Goal: Task Accomplishment & Management: Use online tool/utility

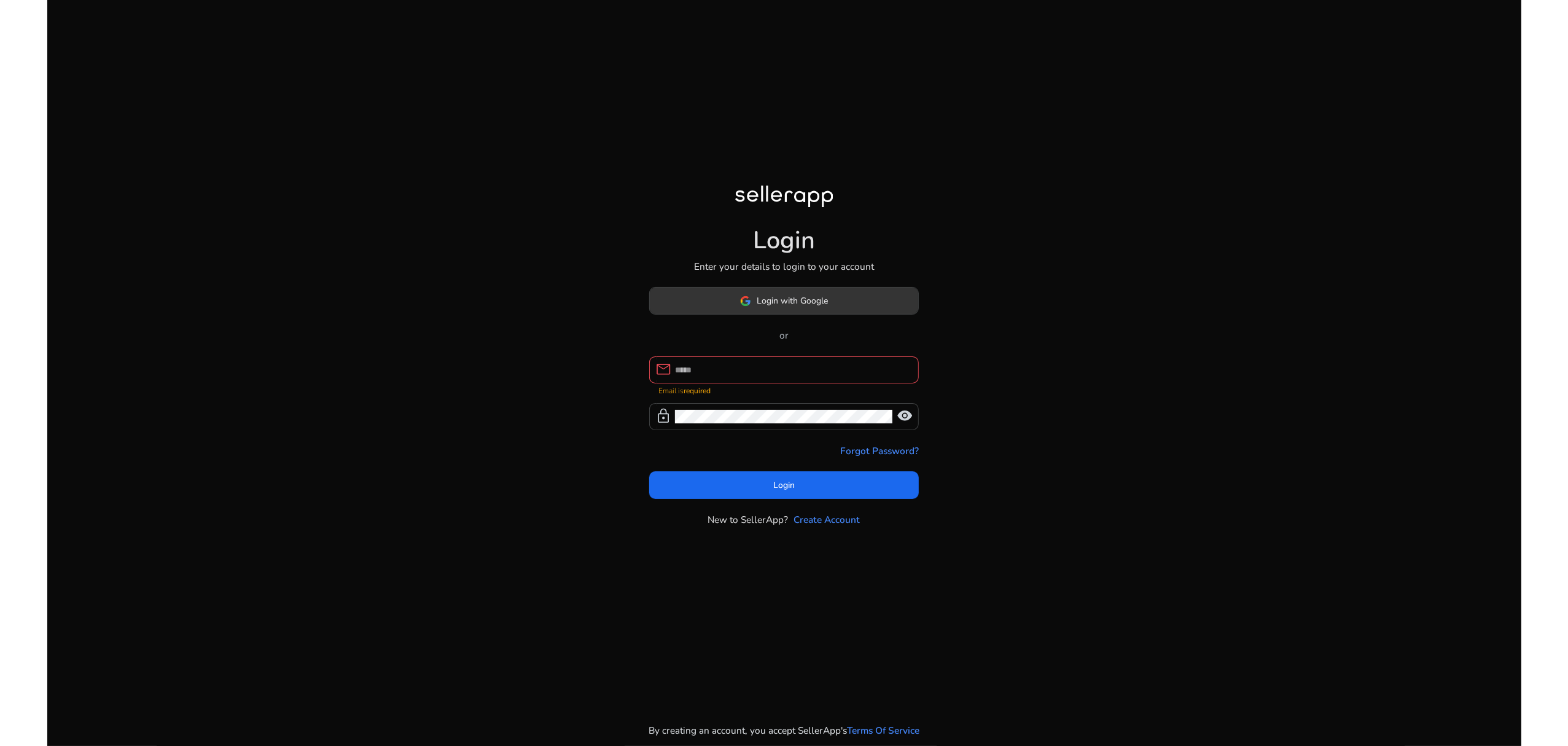
click at [777, 307] on span "Login with Google" at bounding box center [792, 300] width 71 height 13
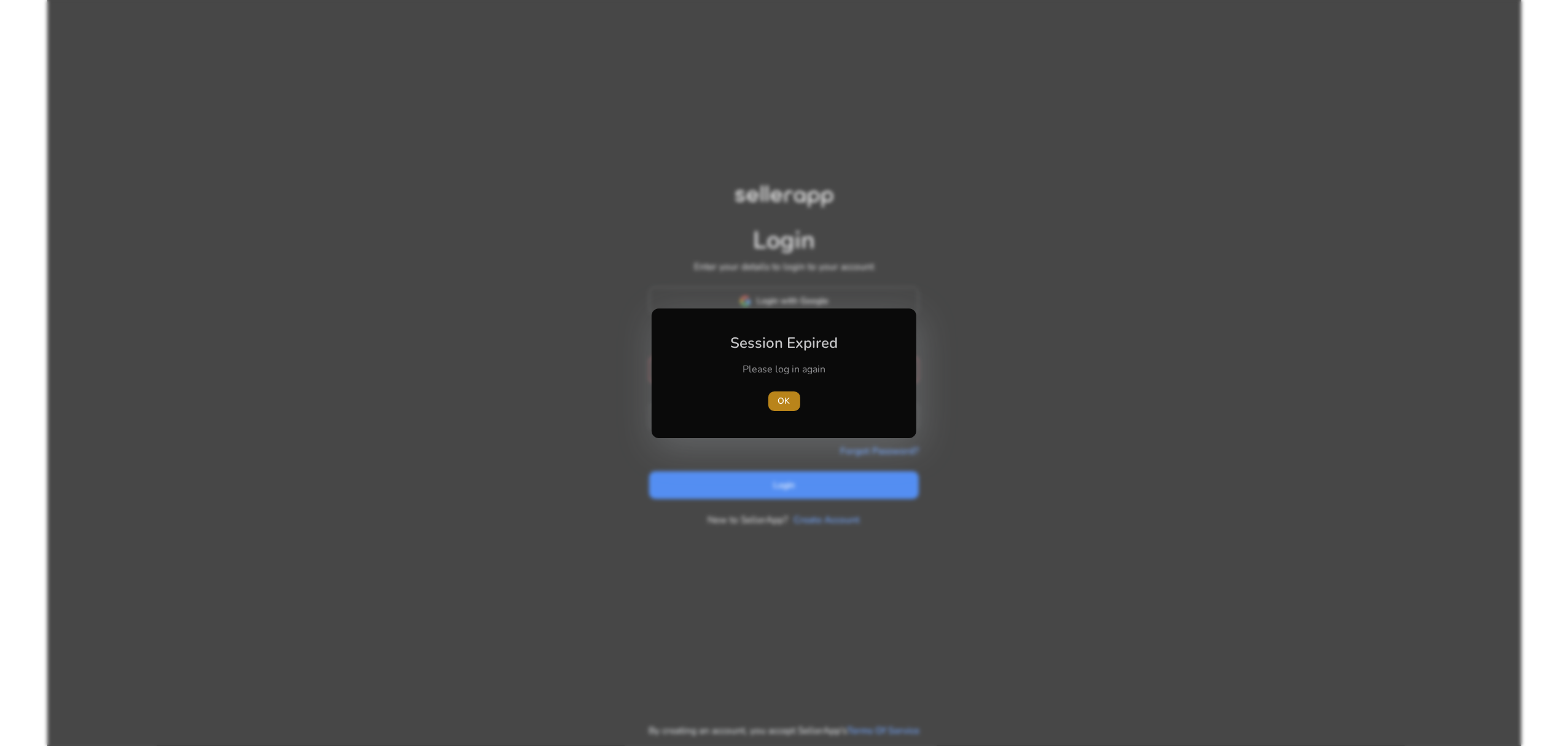
click at [783, 405] on span "OK" at bounding box center [784, 401] width 12 height 13
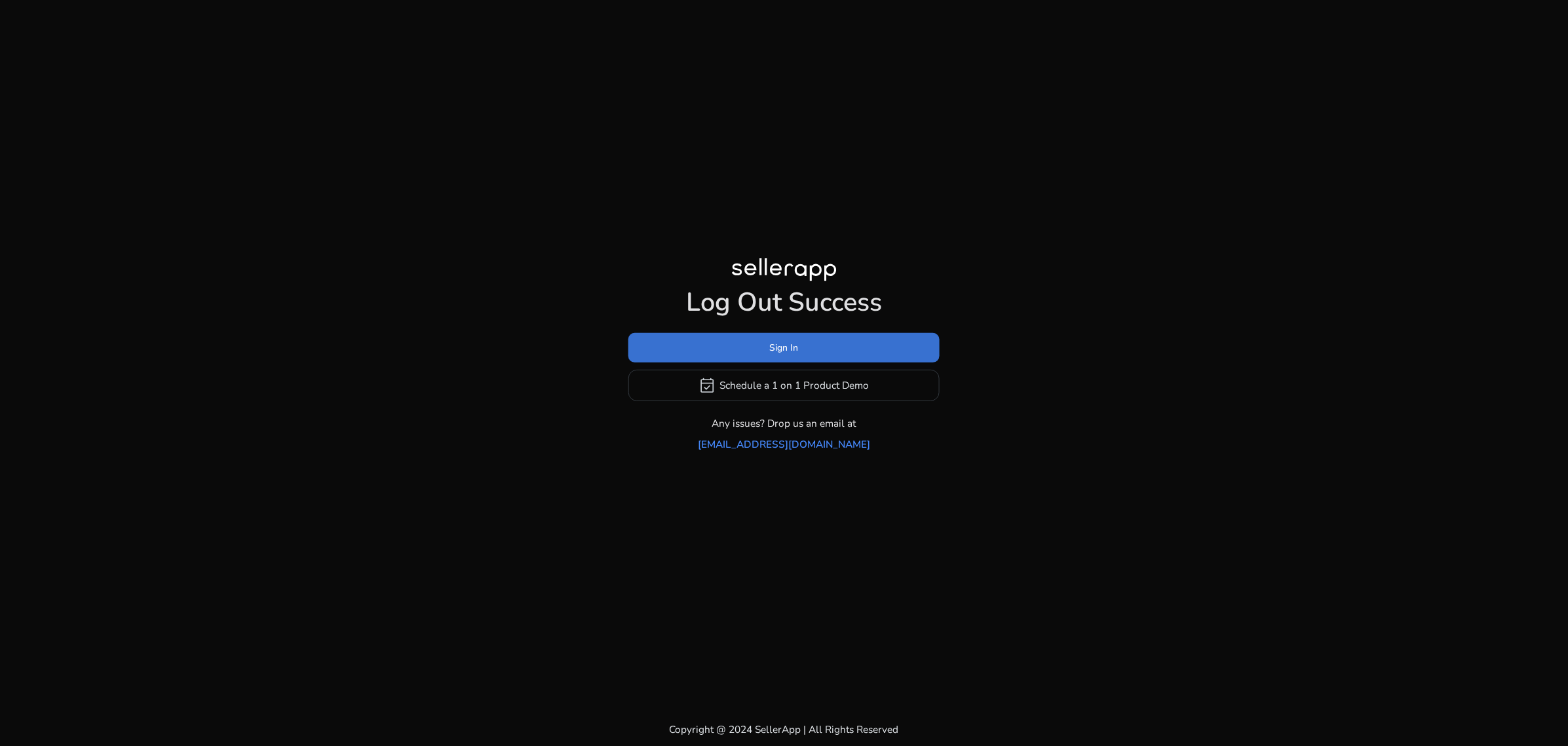
click at [793, 349] on span at bounding box center [784, 347] width 312 height 31
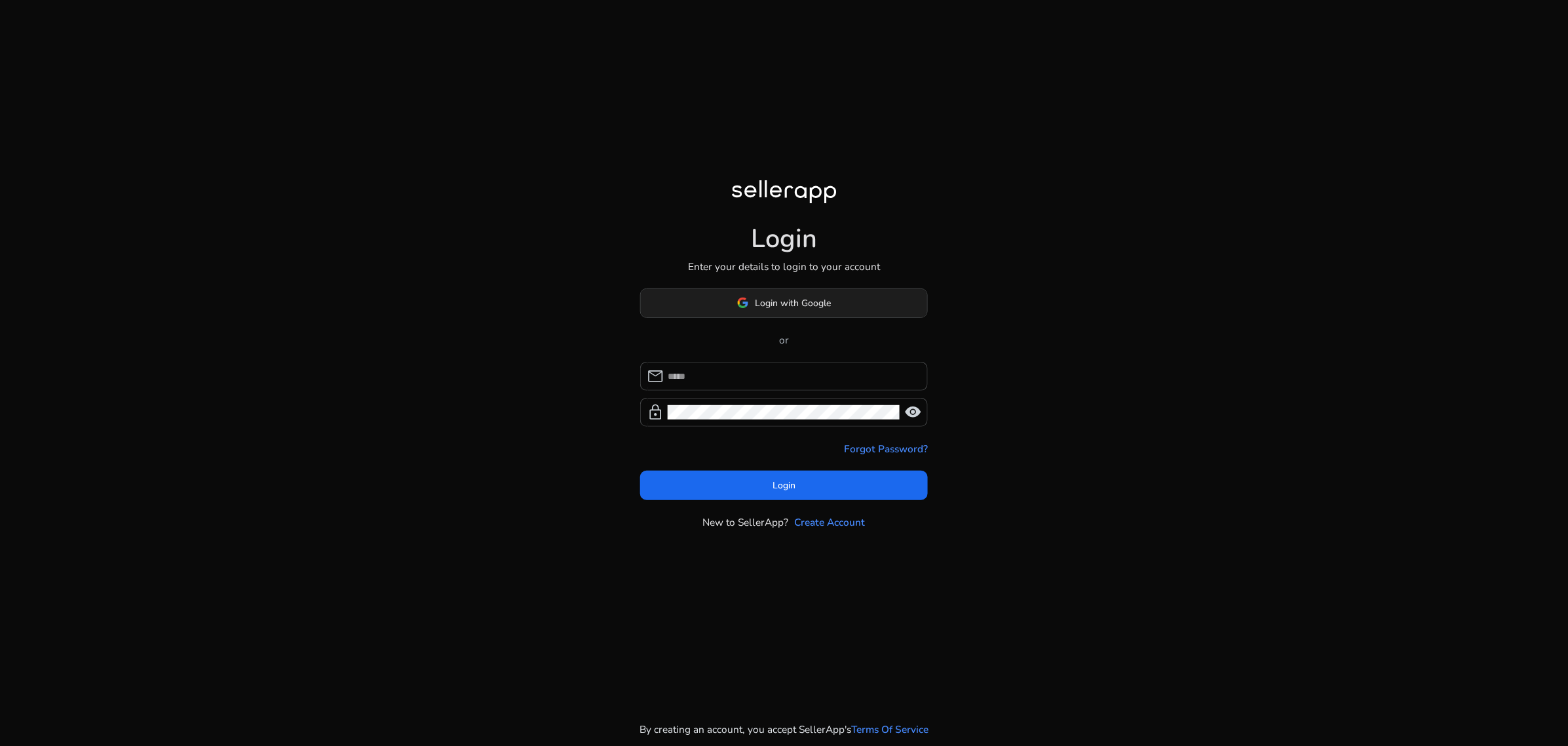
click at [826, 305] on span "Login with Google" at bounding box center [793, 303] width 76 height 14
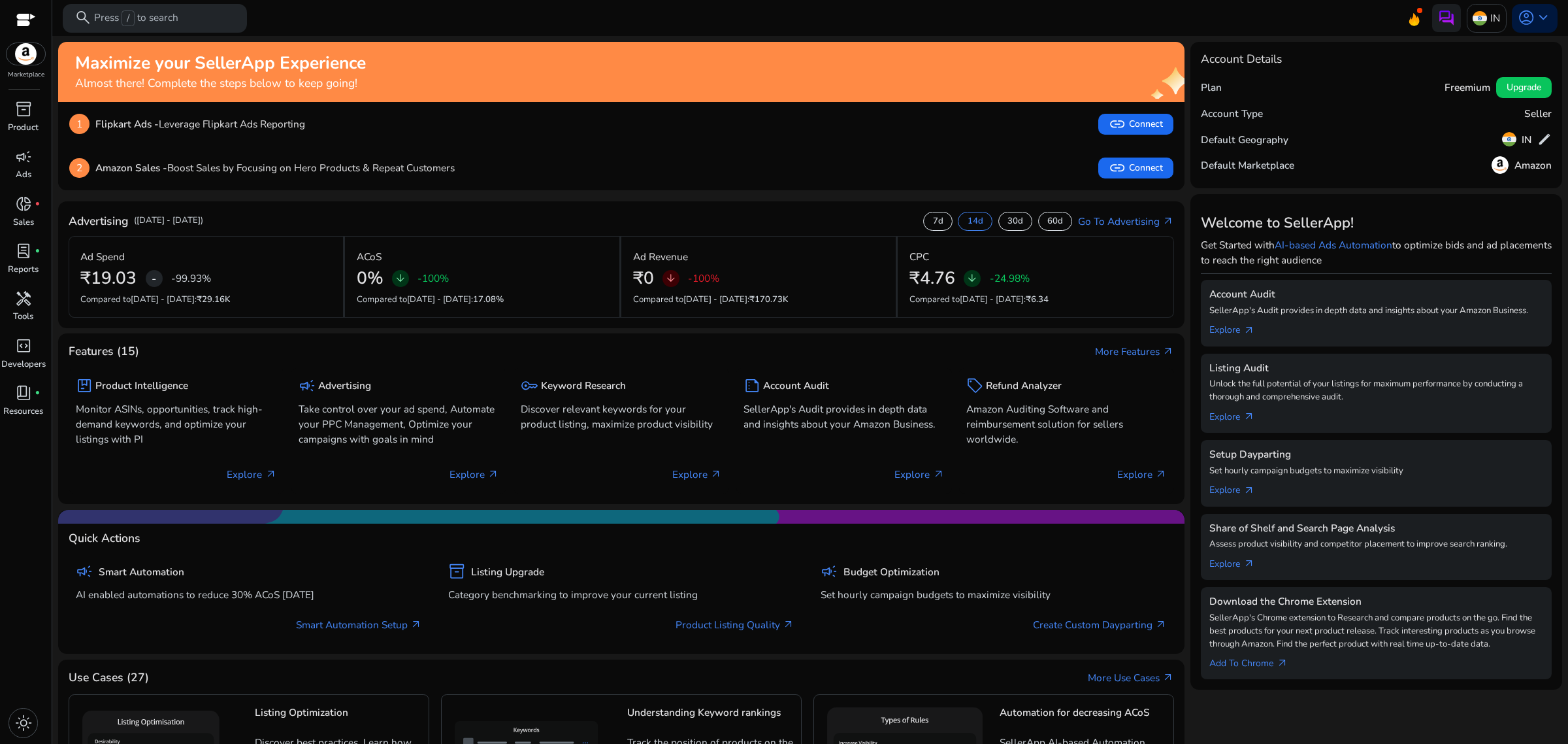
click at [27, 65] on div at bounding box center [25, 53] width 41 height 23
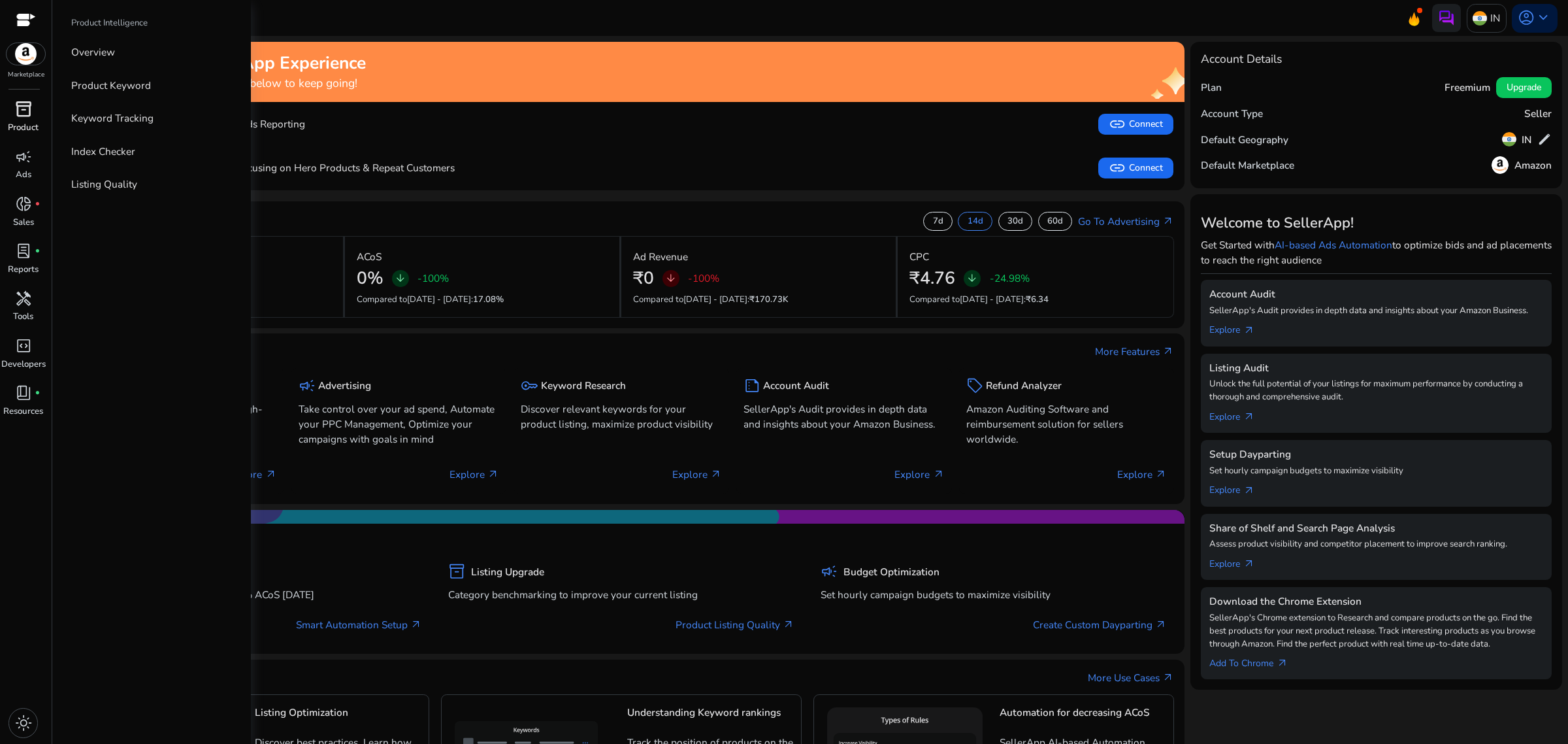
click at [22, 116] on span "inventory_2" at bounding box center [23, 108] width 17 height 17
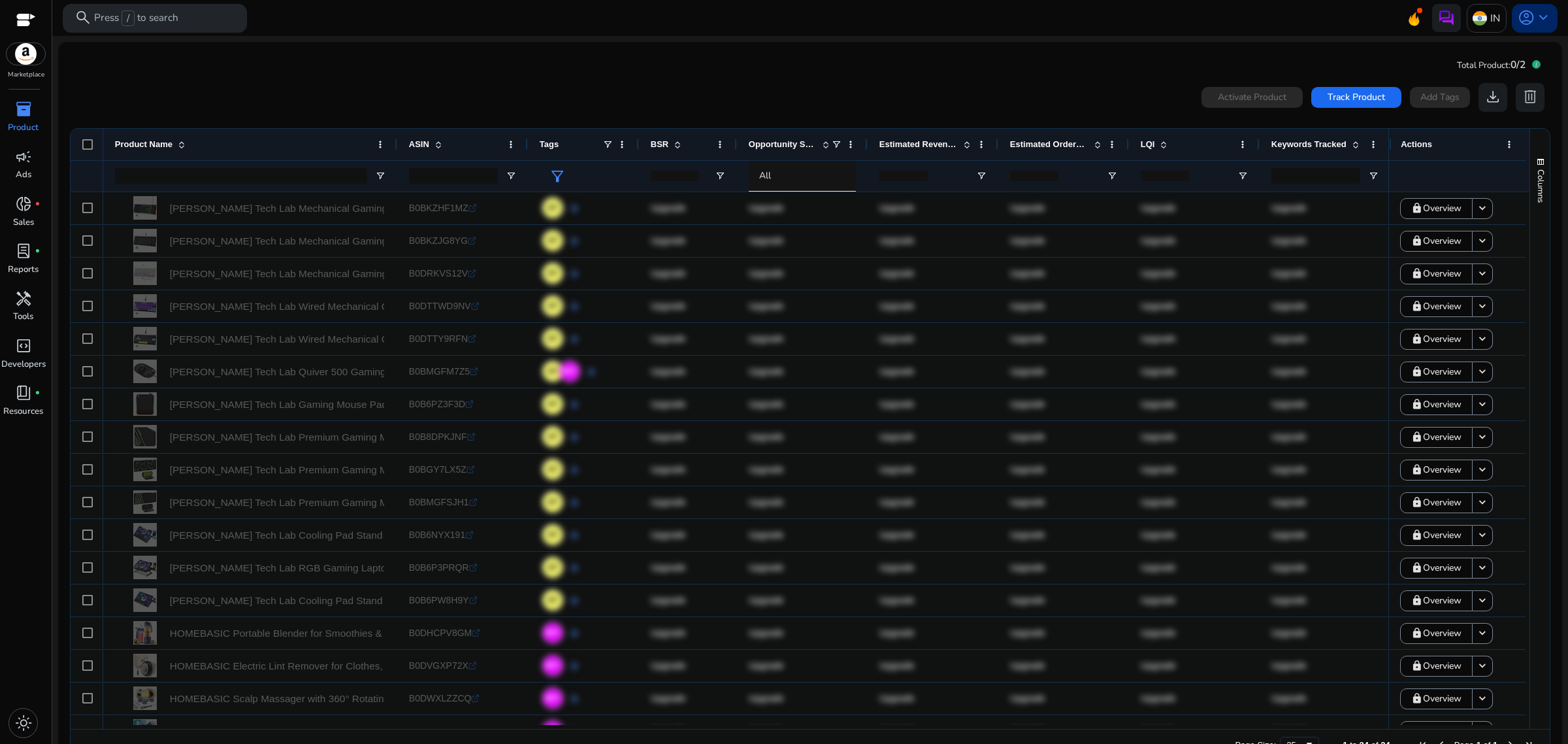
click at [1535, 18] on span "keyboard_arrow_down" at bounding box center [1543, 17] width 17 height 17
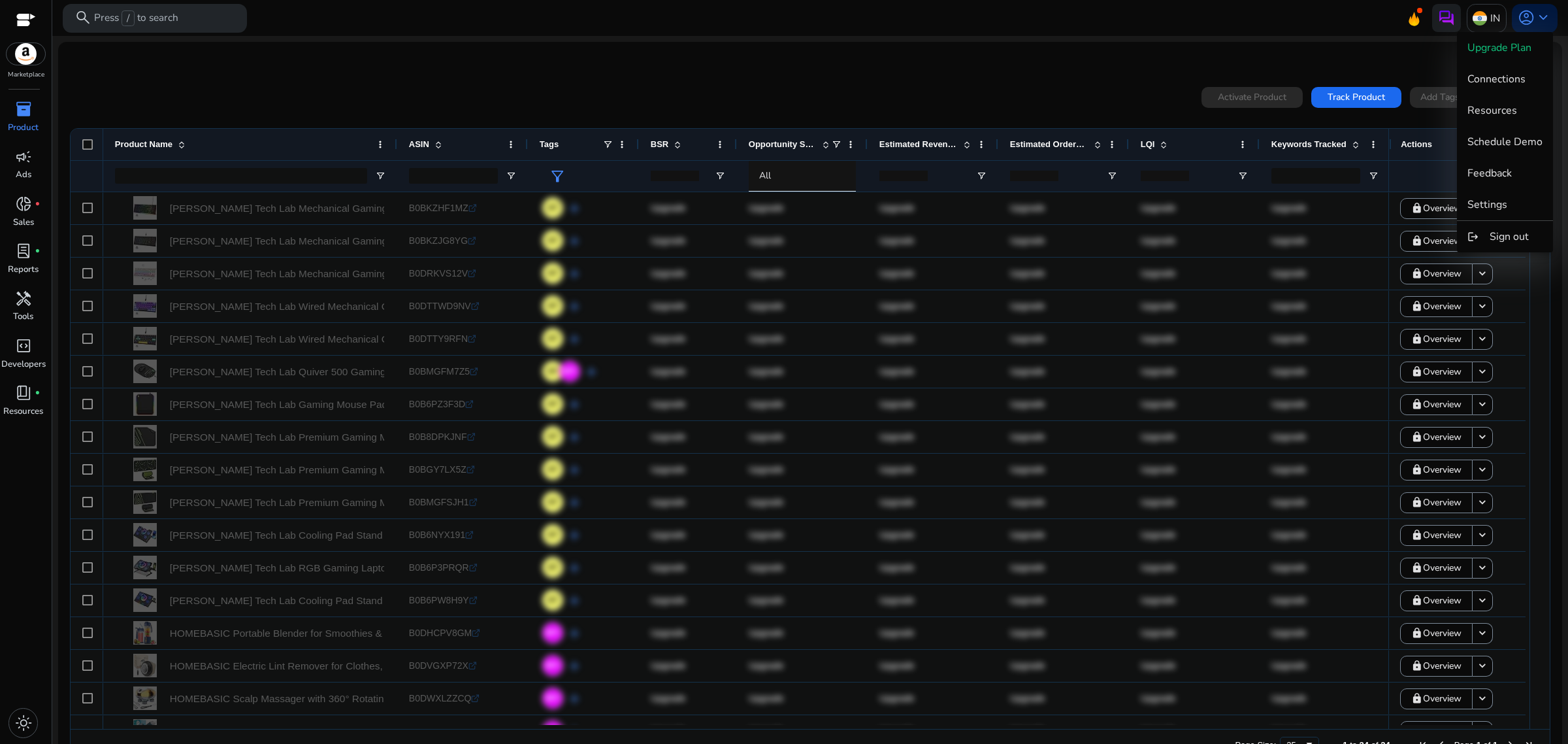
click at [1268, 31] on div at bounding box center [784, 372] width 1568 height 744
click at [13, 311] on p "Tools" at bounding box center [22, 317] width 20 height 13
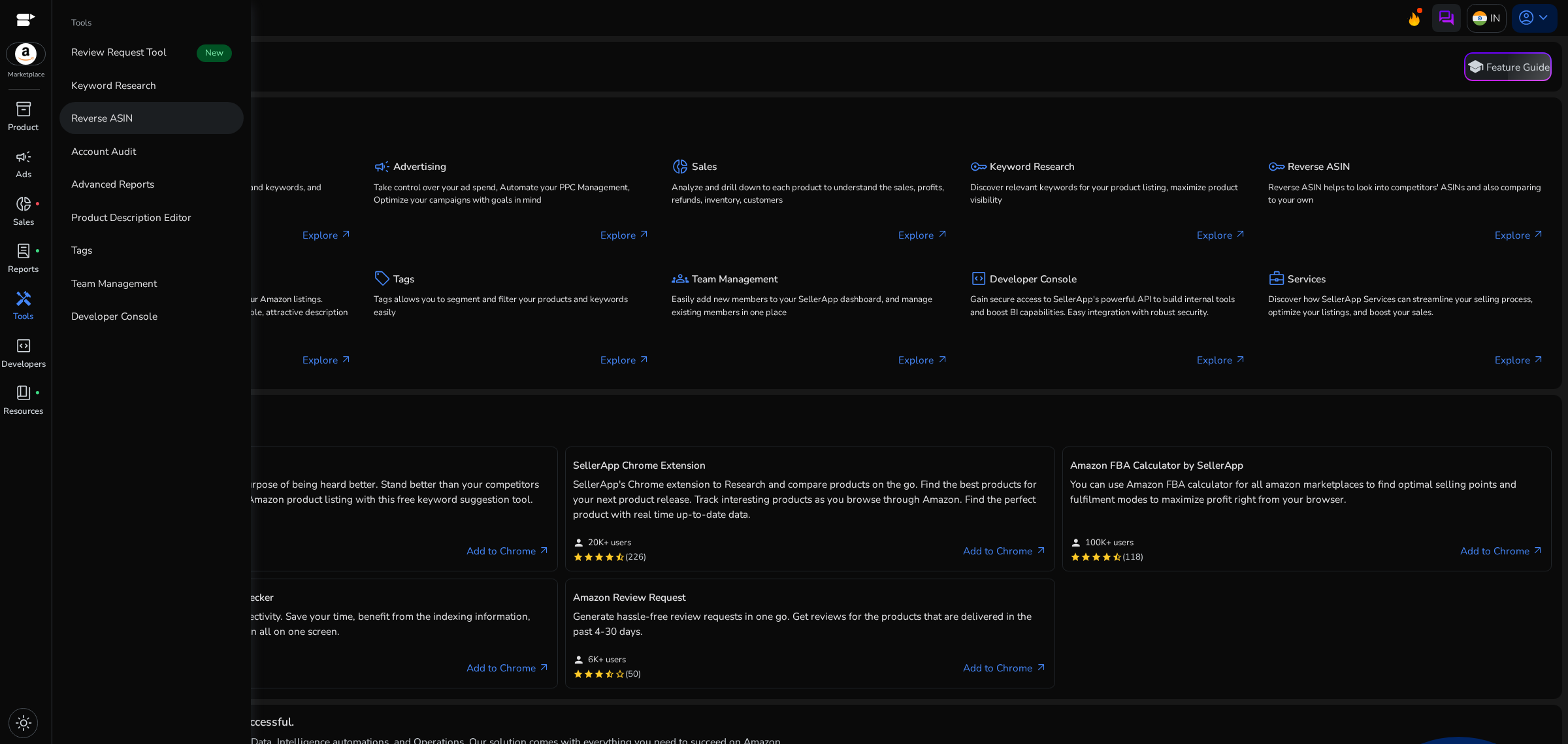
click at [151, 122] on link "Reverse ASIN" at bounding box center [151, 118] width 184 height 32
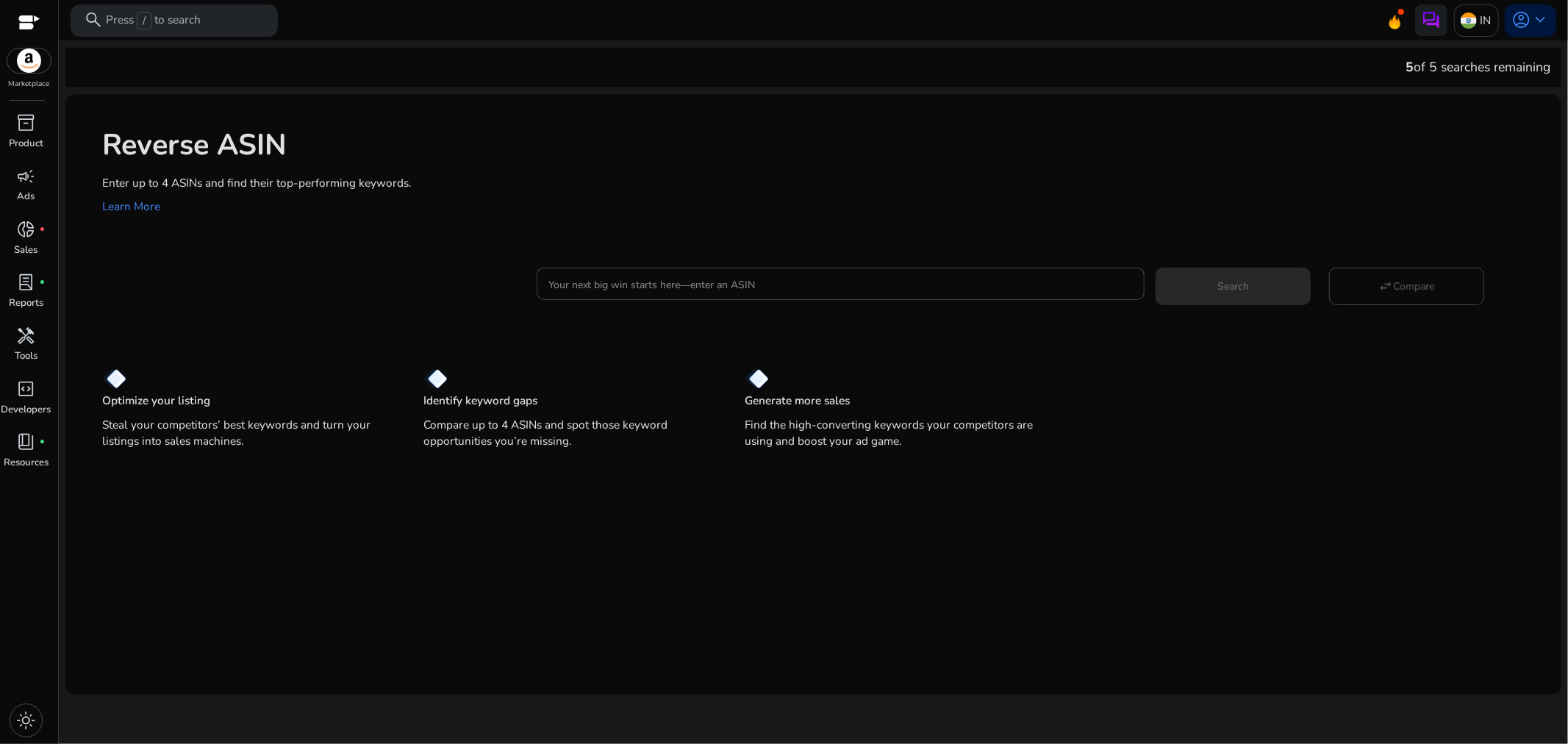
click at [1275, 24] on mat-toolbar "search Press / to search IN account_circle keyboard_arrow_down" at bounding box center [814, 20] width 1509 height 40
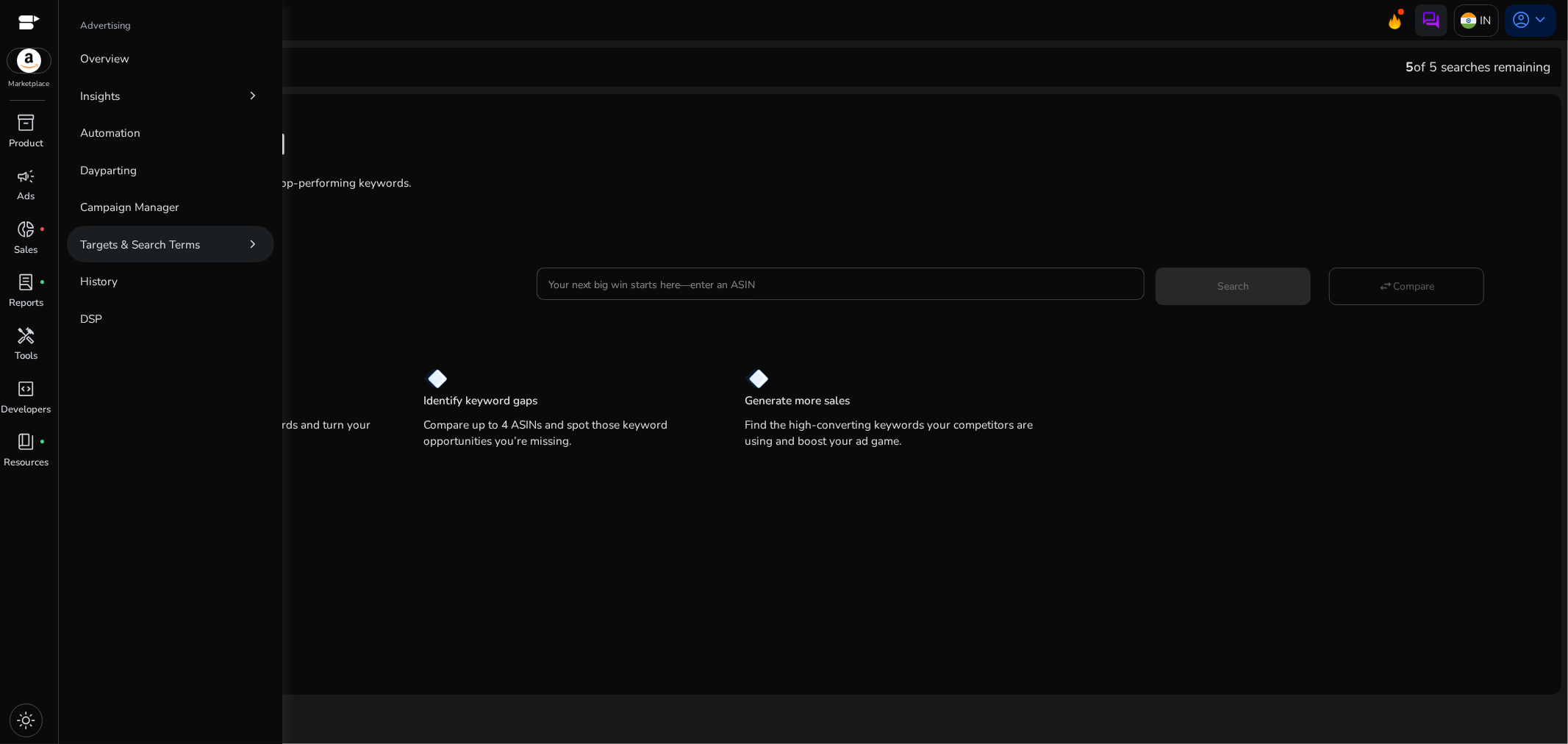
click at [121, 247] on p "Targets & Search Terms" at bounding box center [140, 244] width 120 height 17
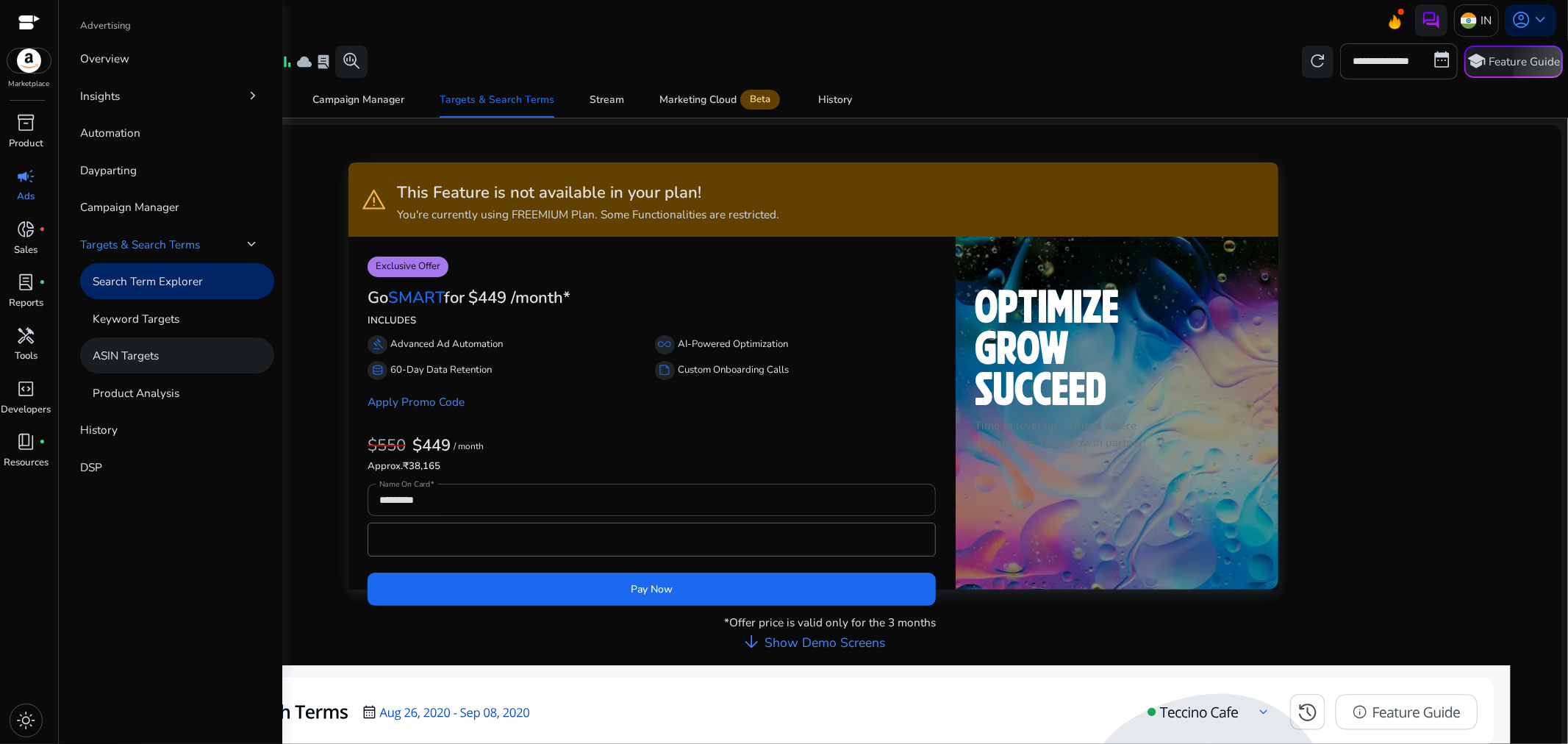
click at [115, 355] on p "ASIN Targets" at bounding box center [125, 355] width 66 height 17
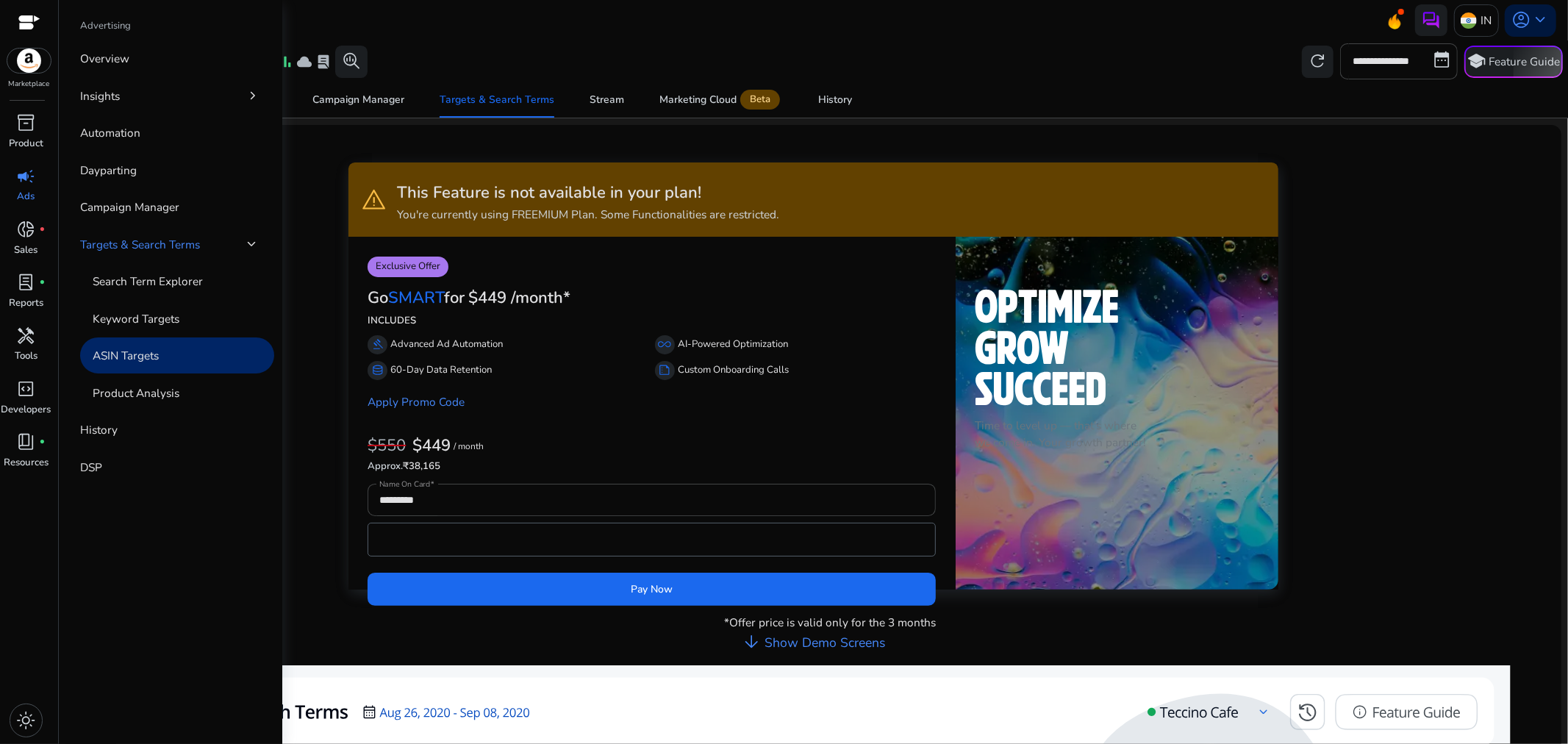
click at [24, 188] on div "campaign" at bounding box center [26, 176] width 45 height 26
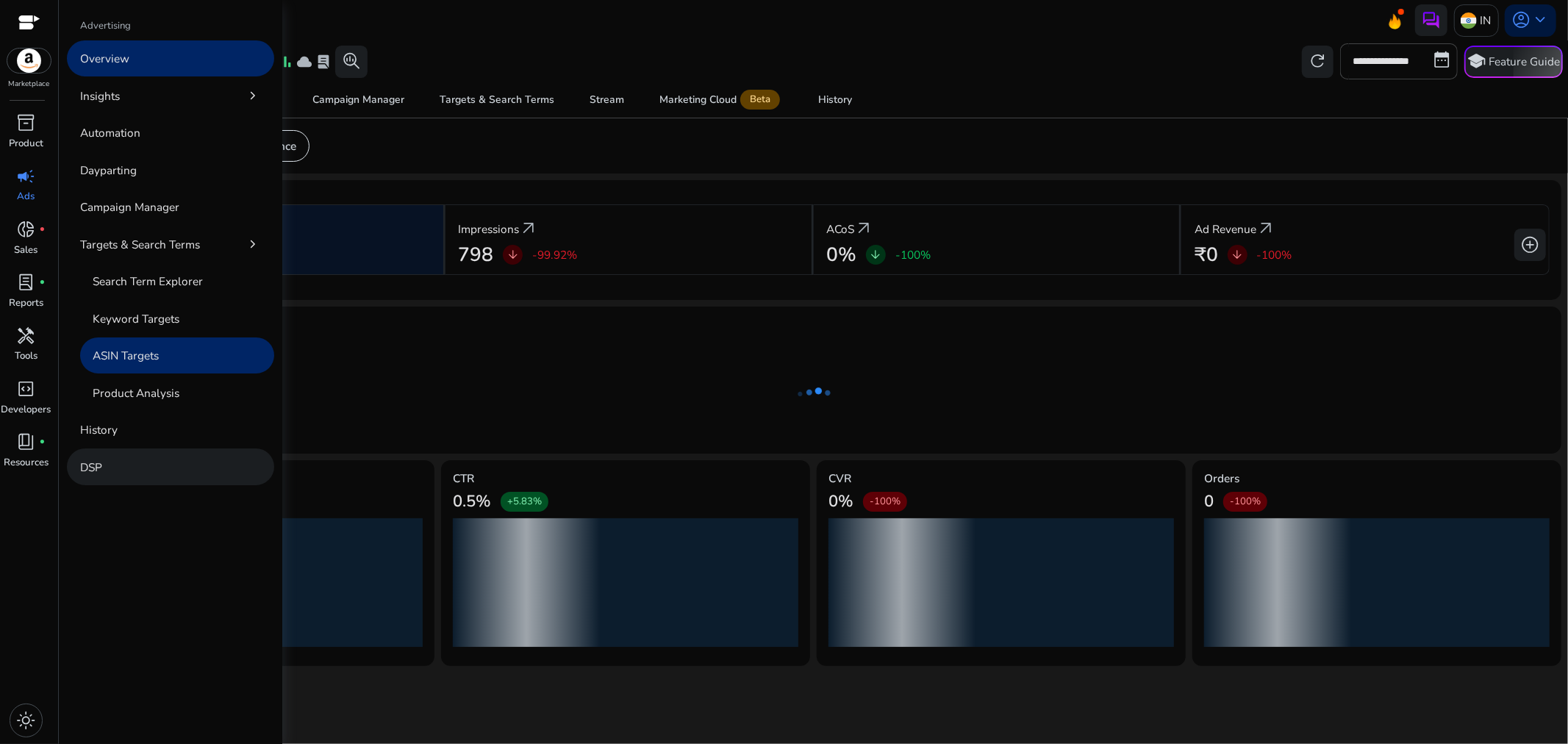
click at [130, 354] on div "Advertising Overview Insights chevron_right Automation Dayparting Campaign Mana…" at bounding box center [170, 372] width 223 height 744
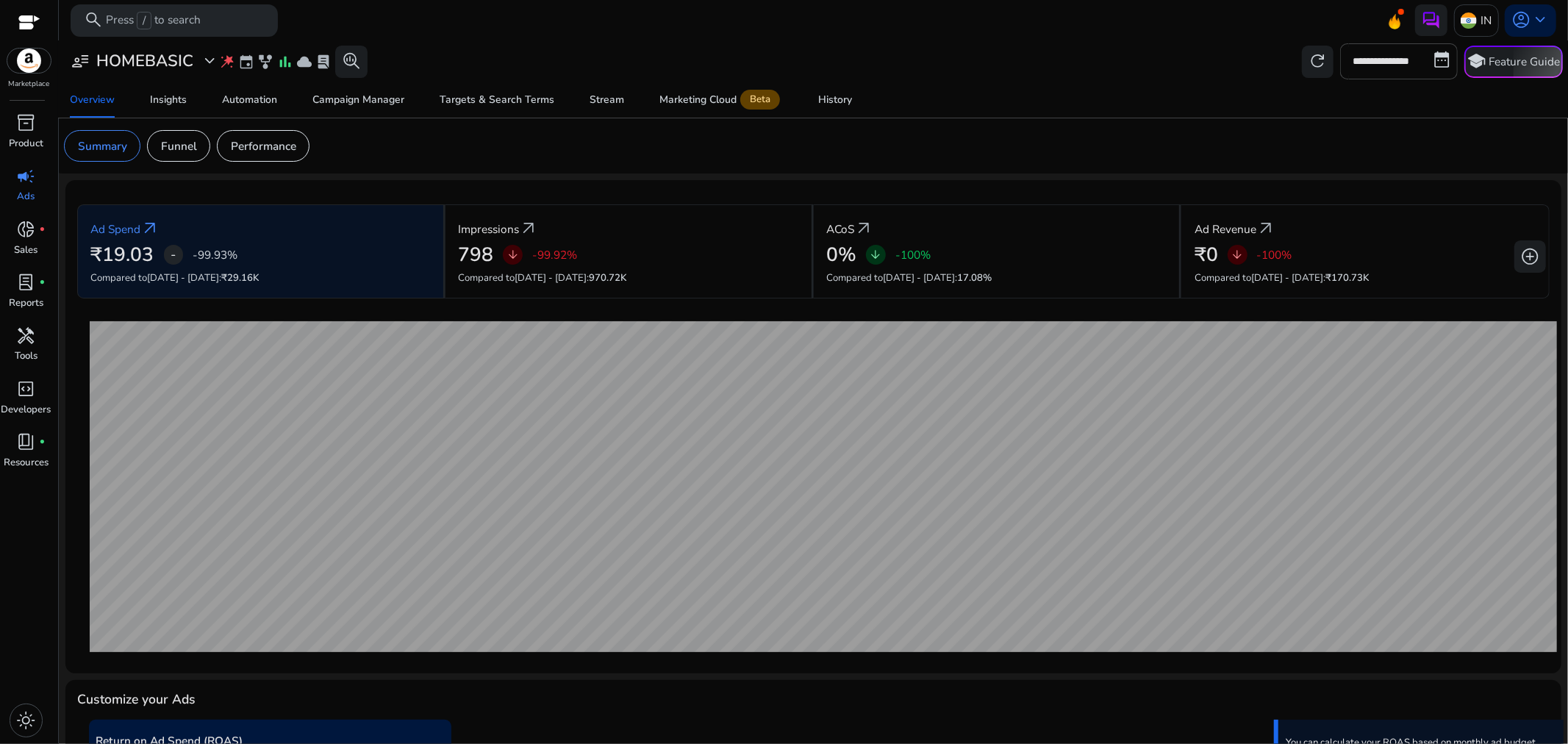
click at [27, 195] on p "Ads" at bounding box center [27, 197] width 18 height 14
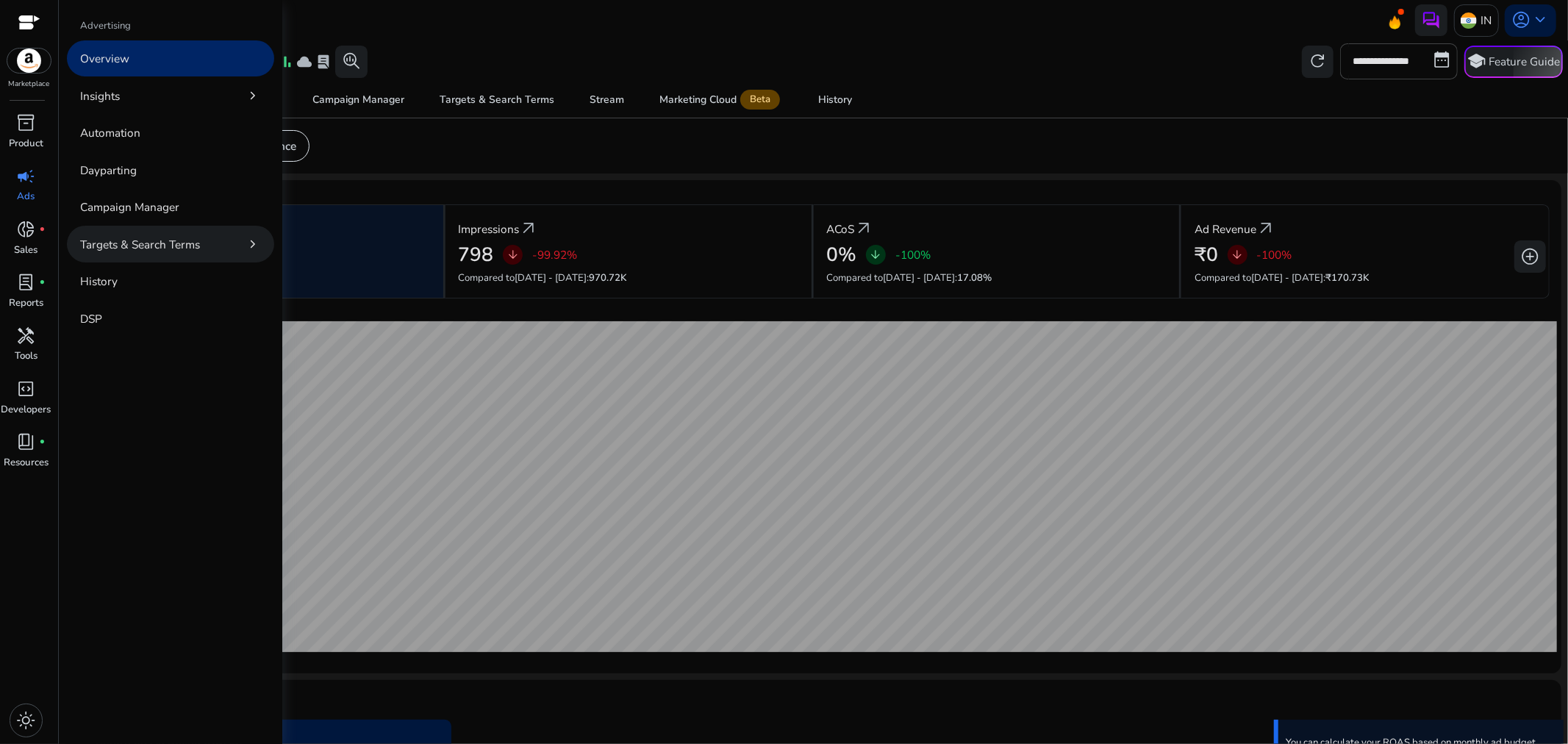
click at [166, 236] on p "Targets & Search Terms" at bounding box center [140, 244] width 120 height 17
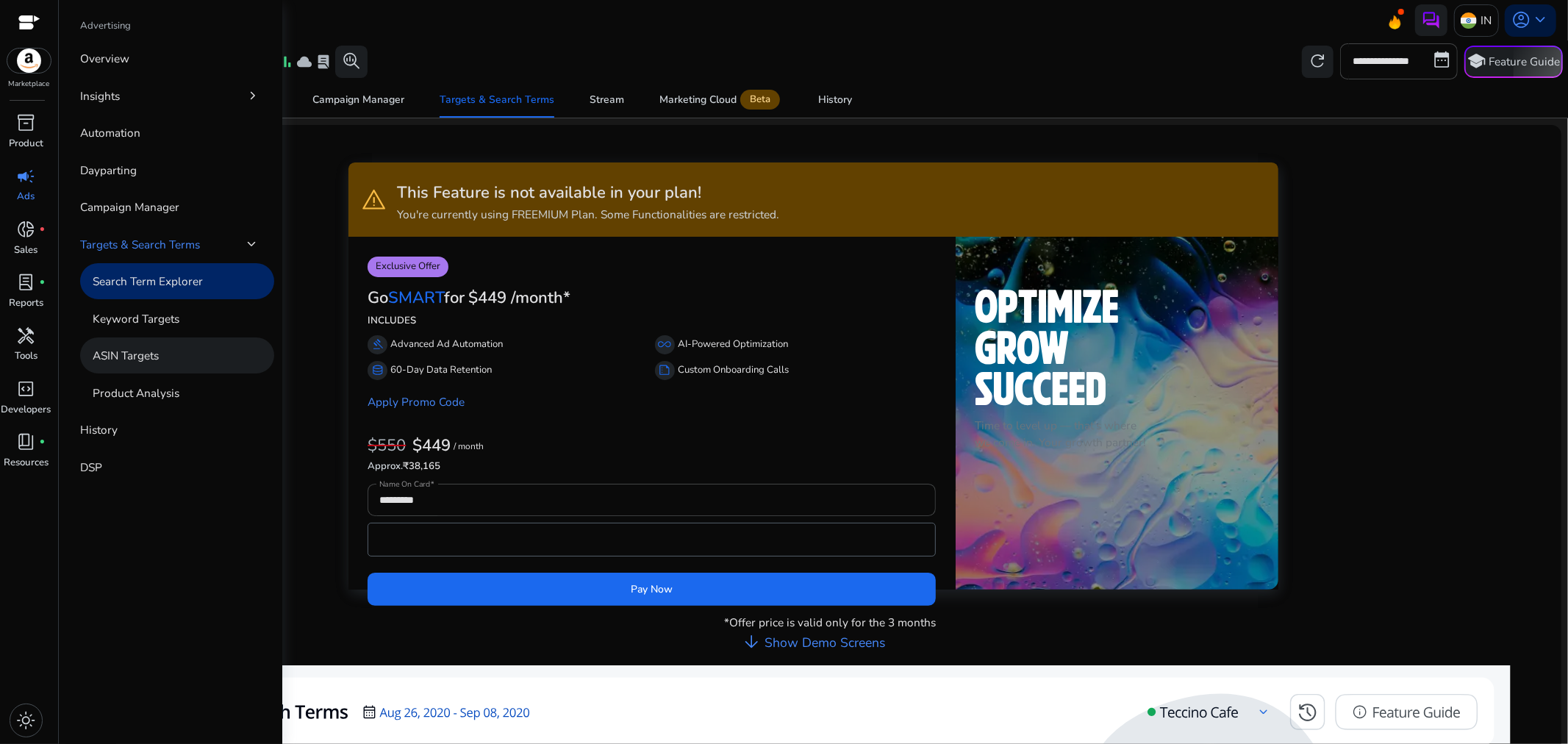
click at [149, 354] on p "ASIN Targets" at bounding box center [125, 355] width 66 height 17
